Goal: Check status: Check status

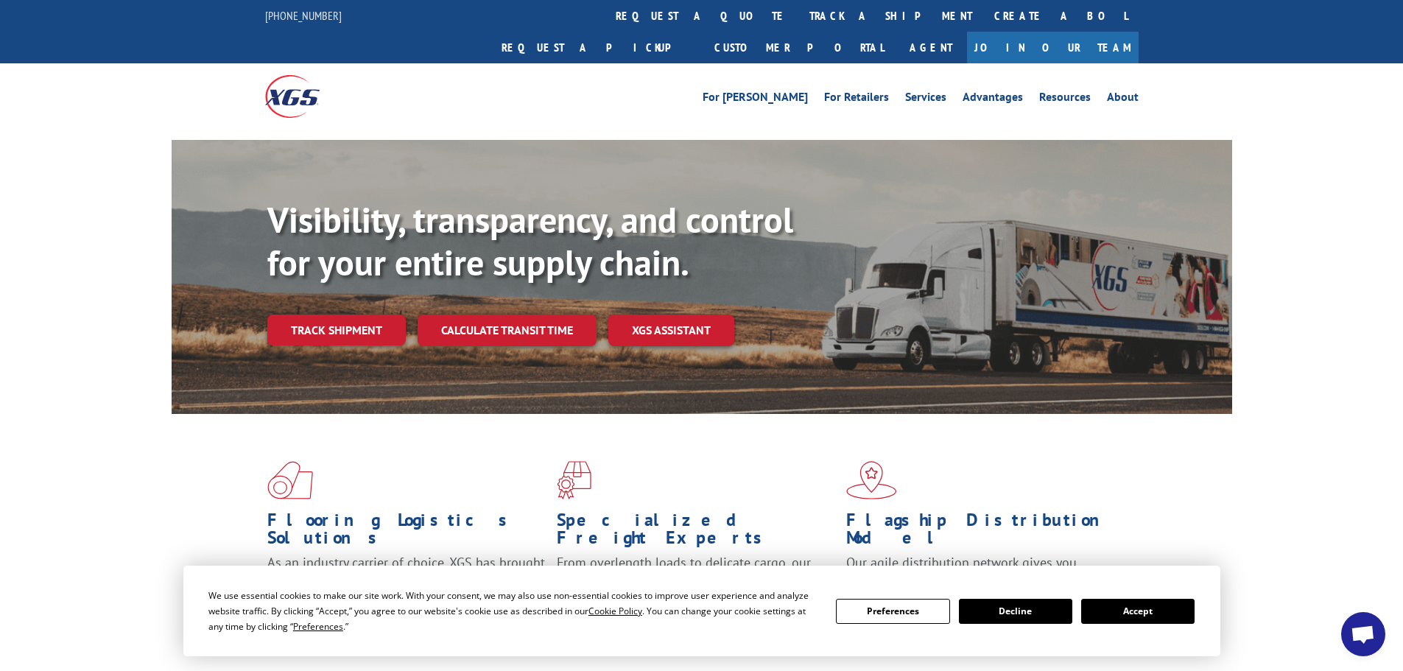
click at [311, 314] on link "Track shipment" at bounding box center [336, 329] width 138 height 31
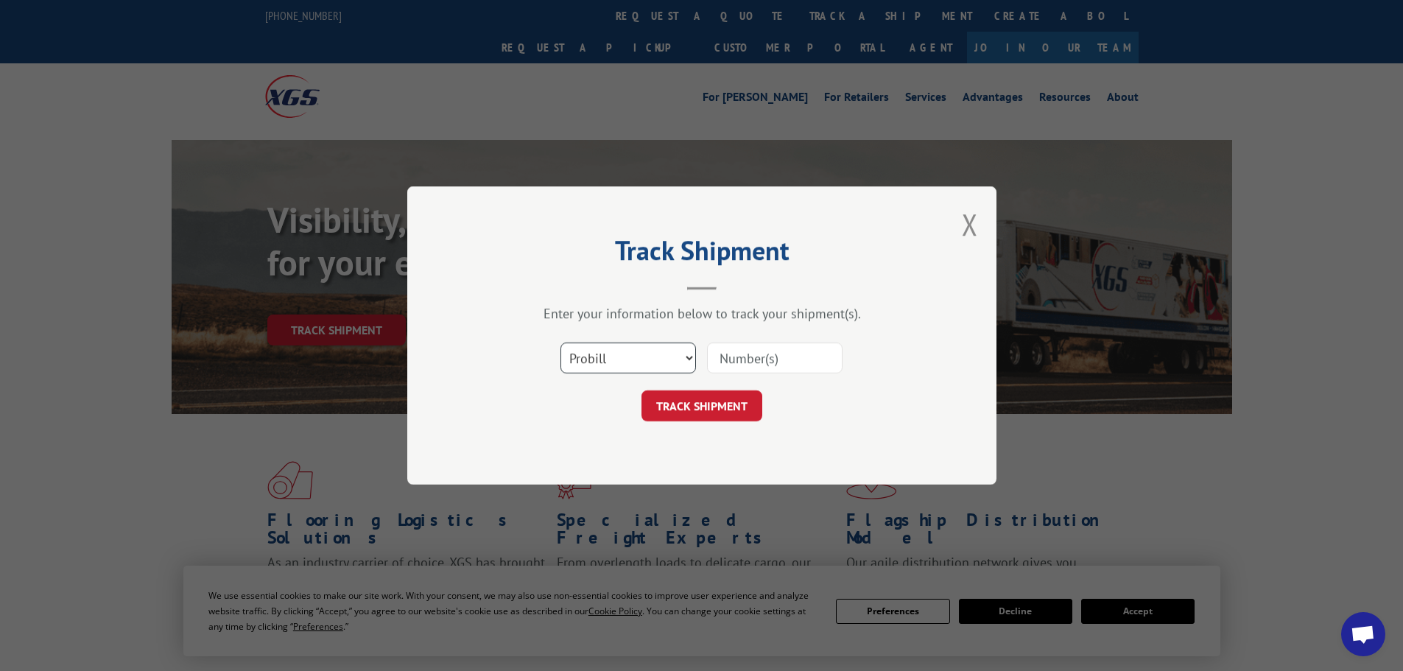
click at [619, 360] on select "Select category... Probill BOL PO" at bounding box center [627, 357] width 135 height 31
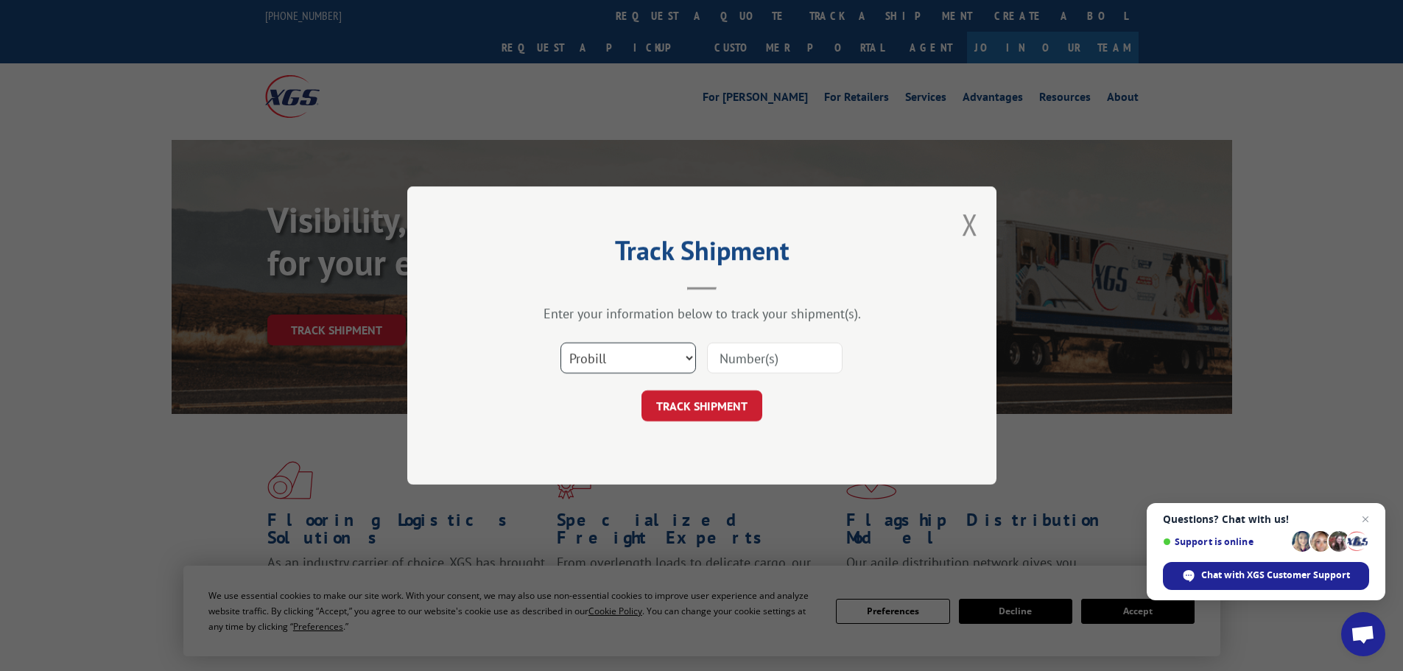
select select "po"
click at [560, 342] on select "Select category... Probill BOL PO" at bounding box center [627, 357] width 135 height 31
click at [781, 357] on input at bounding box center [774, 357] width 135 height 31
paste input "21535763"
type input "21535763"
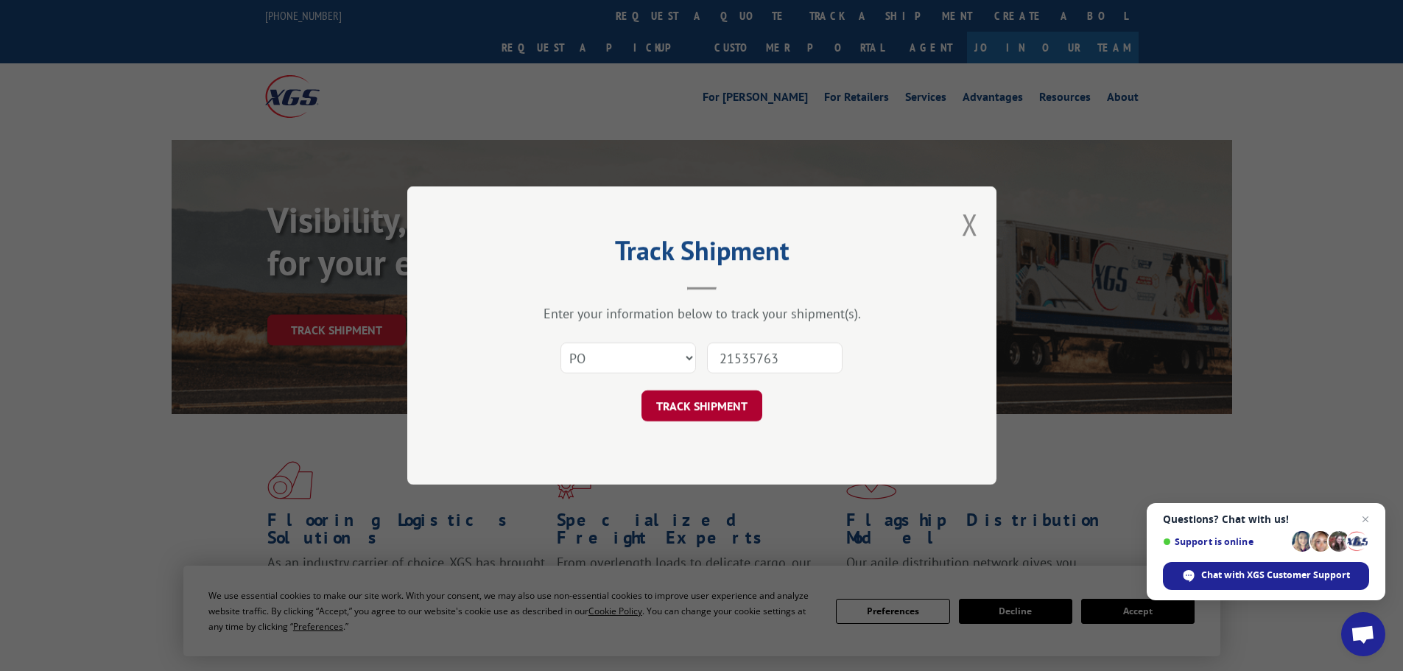
click at [698, 412] on button "TRACK SHIPMENT" at bounding box center [701, 405] width 121 height 31
